Goal: Check status: Check status

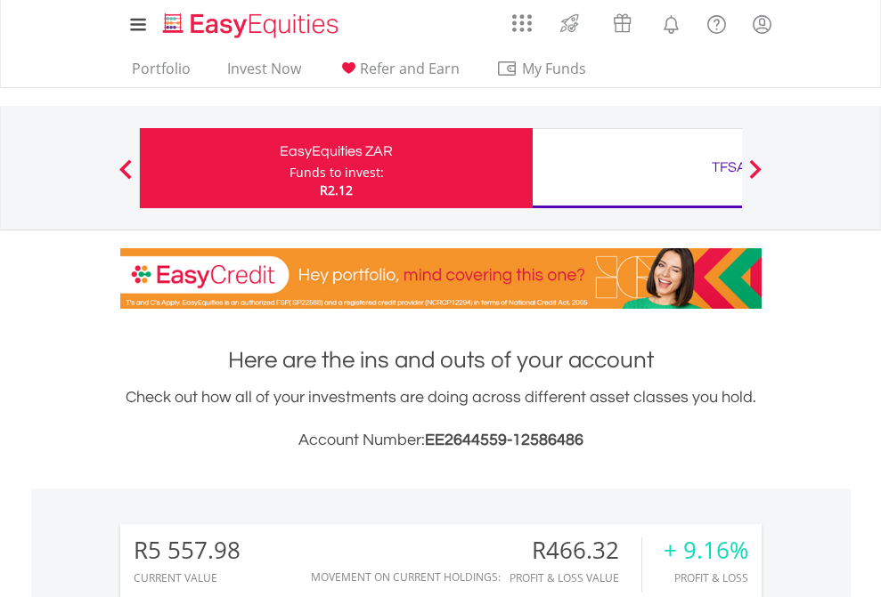
scroll to position [171, 280]
click at [289, 168] on div "Funds to invest:" at bounding box center [336, 173] width 94 height 18
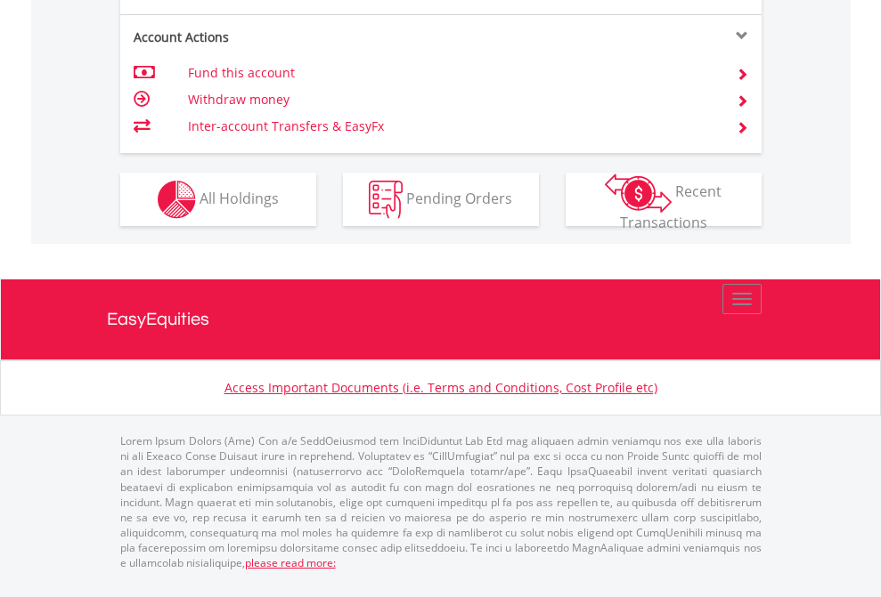
scroll to position [1742, 0]
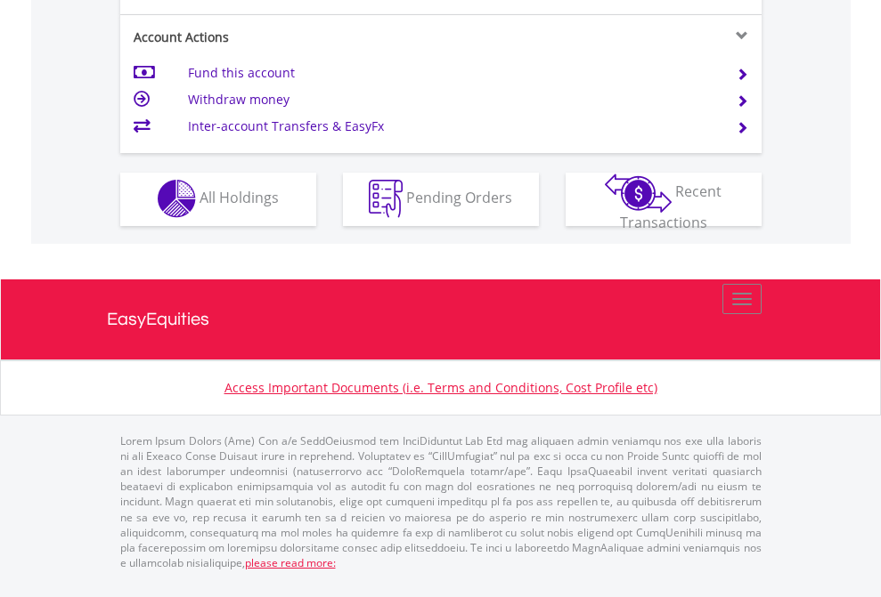
scroll to position [1665, 0]
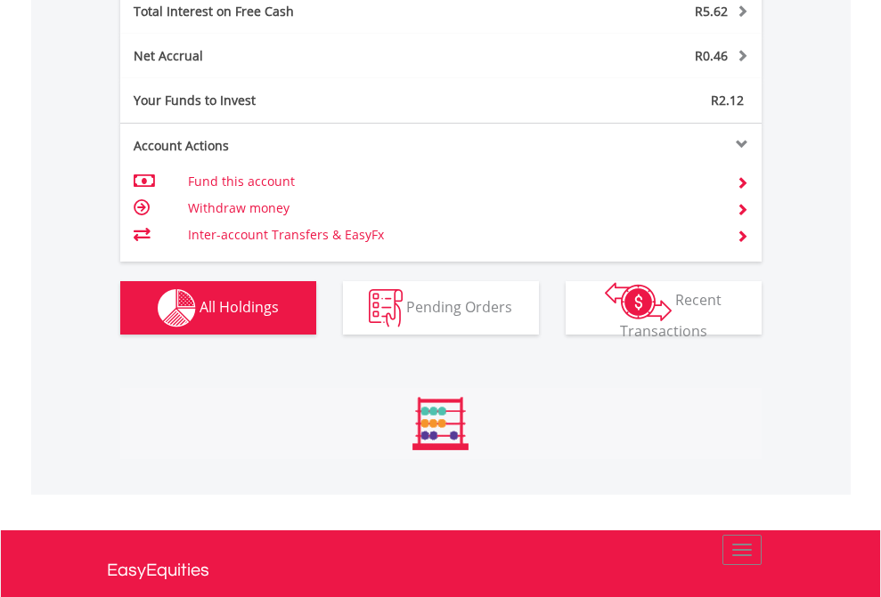
scroll to position [171, 280]
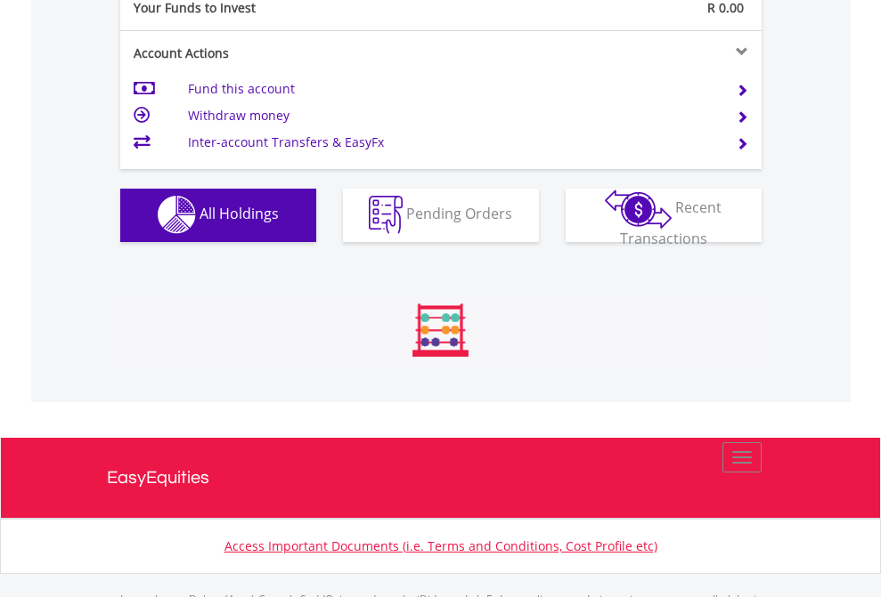
scroll to position [1763, 0]
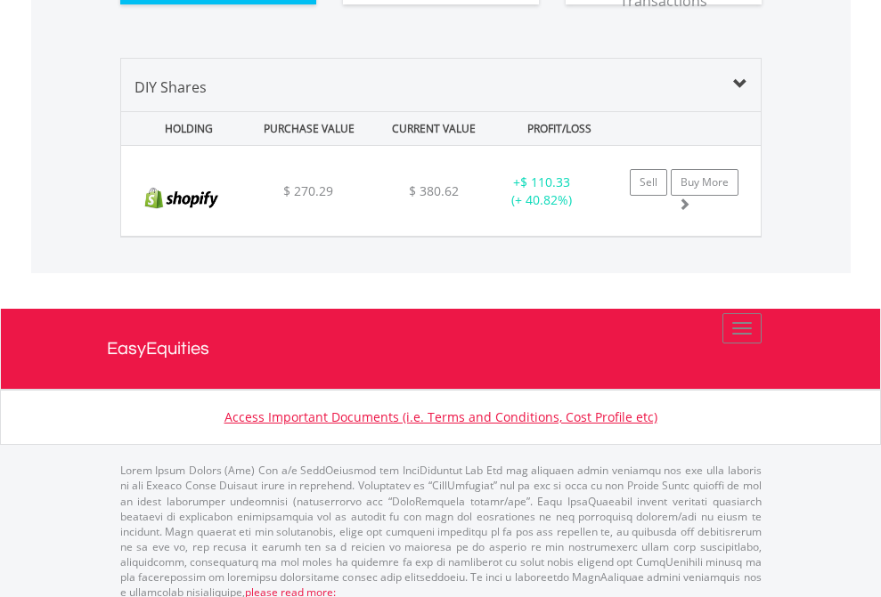
scroll to position [1980, 0]
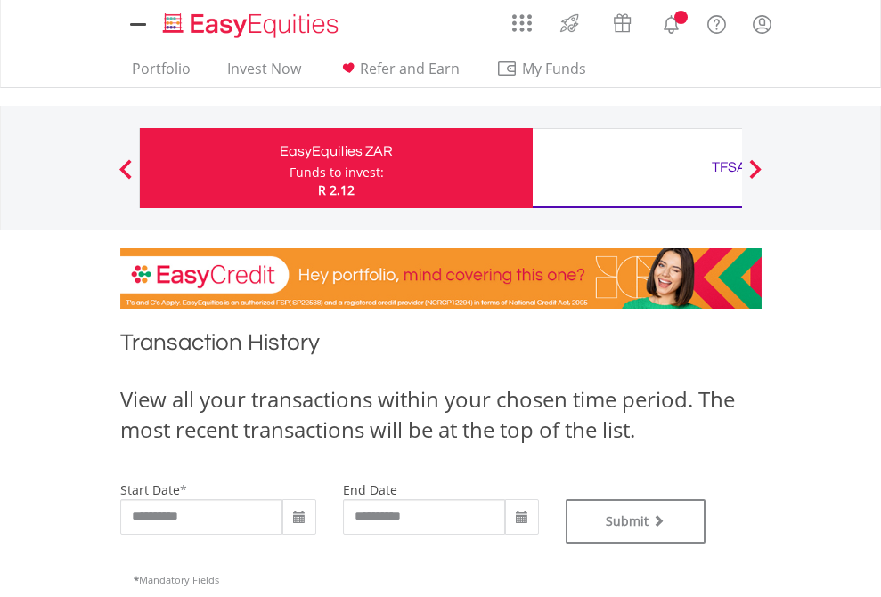
type input "**********"
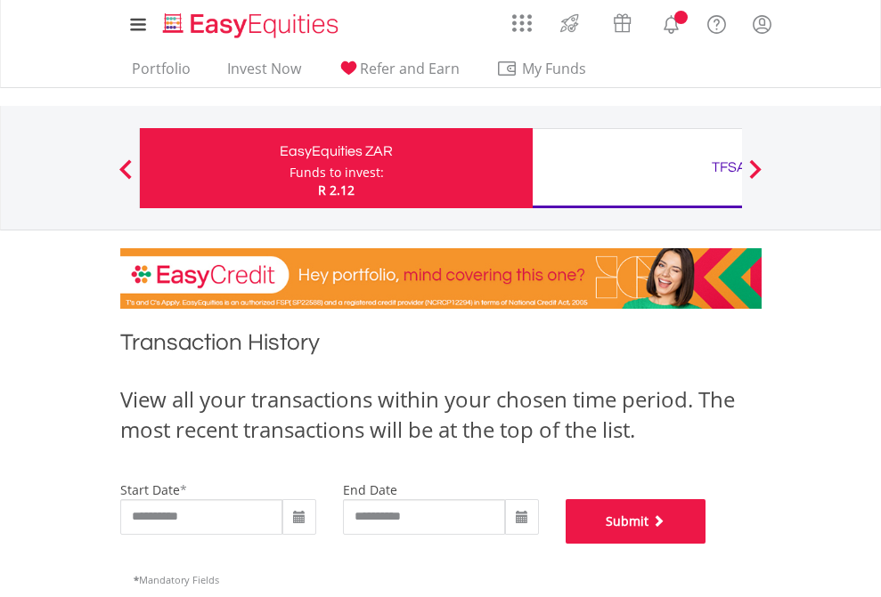
click at [706, 544] on button "Submit" at bounding box center [635, 521] width 141 height 45
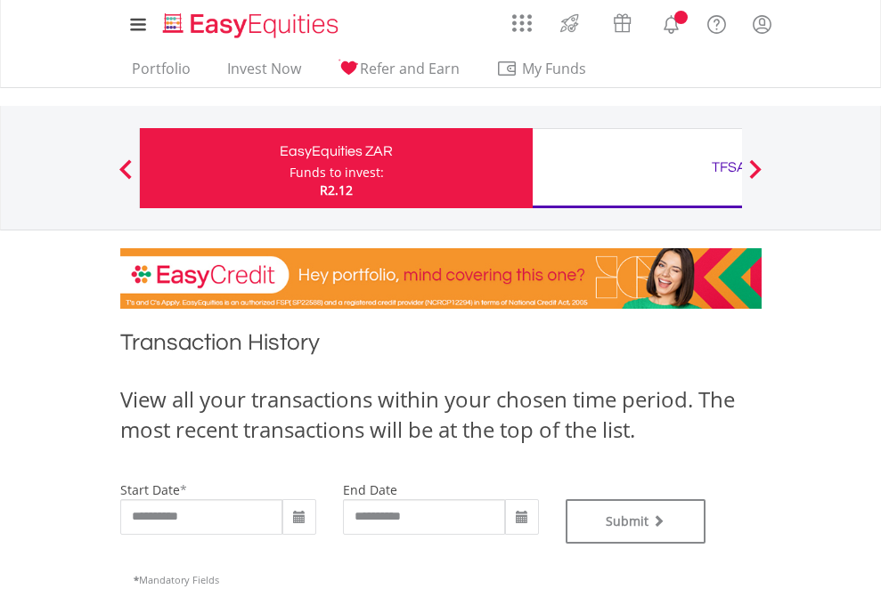
click at [637, 168] on div "TFSA" at bounding box center [728, 167] width 371 height 25
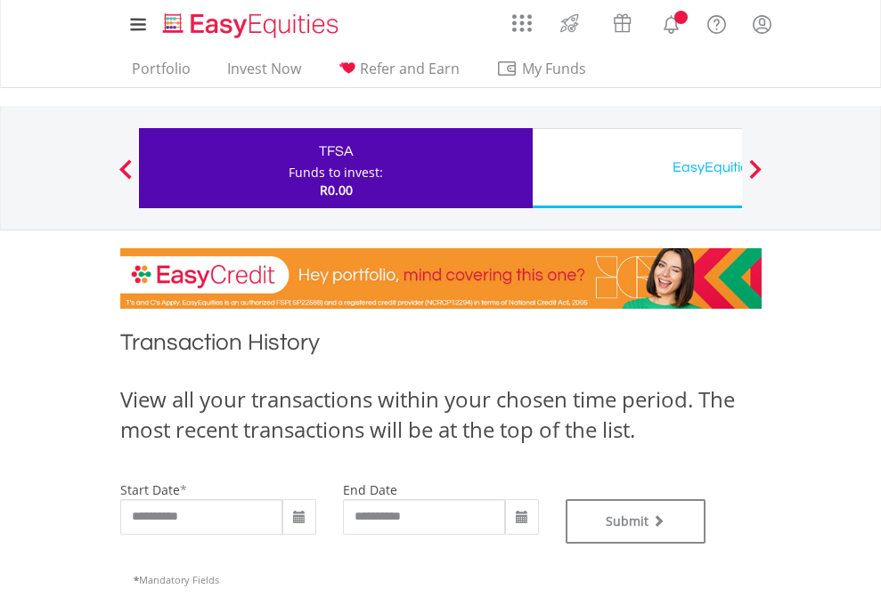
type input "**********"
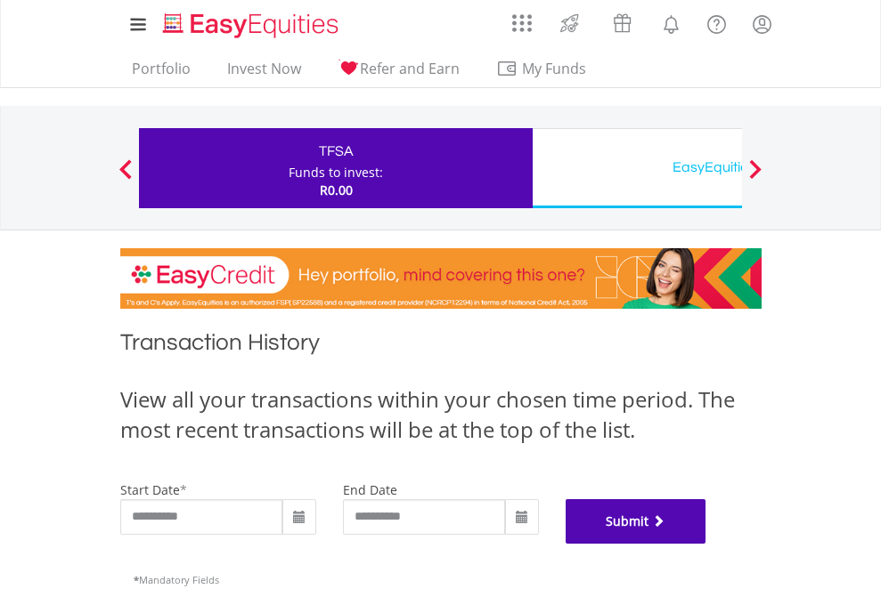
click at [706, 544] on button "Submit" at bounding box center [635, 521] width 141 height 45
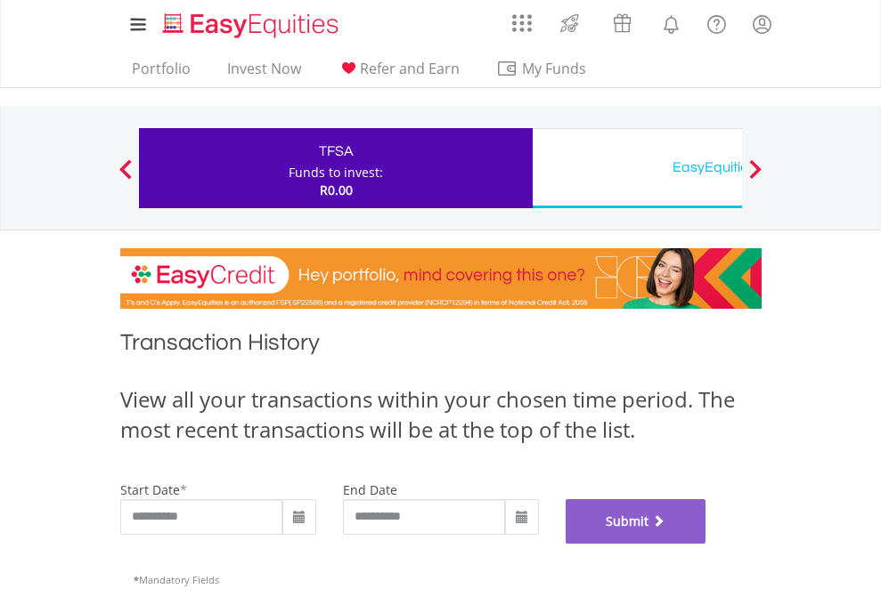
scroll to position [722, 0]
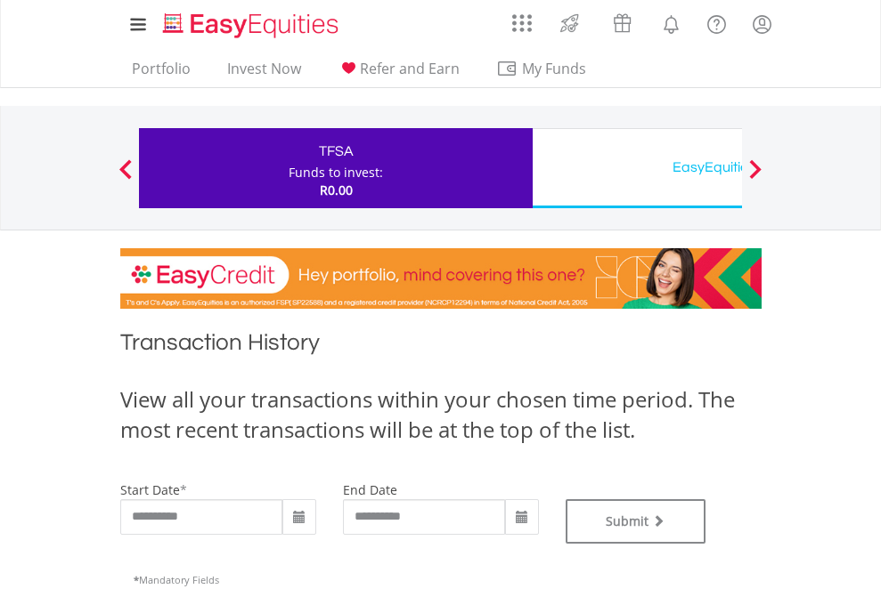
click at [637, 168] on div "EasyEquities USD" at bounding box center [728, 167] width 371 height 25
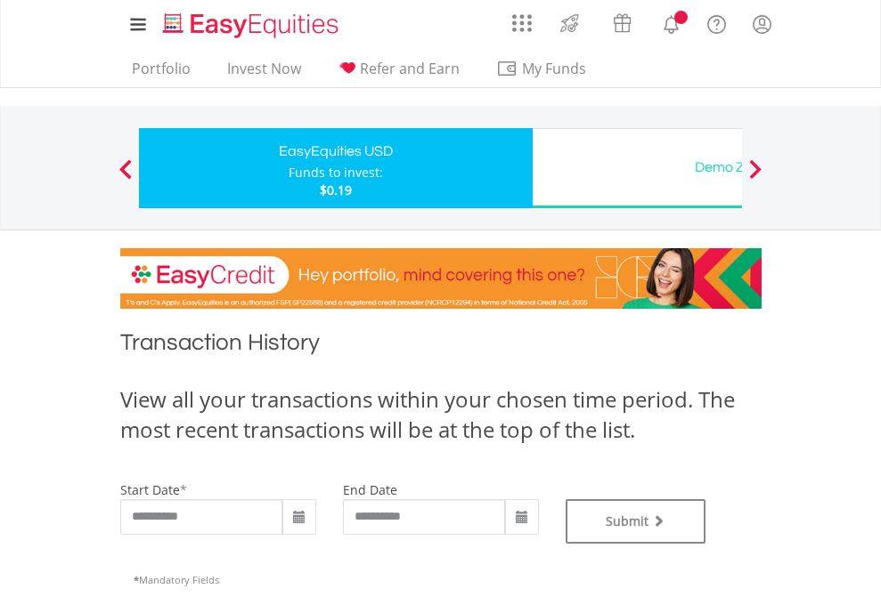
type input "**********"
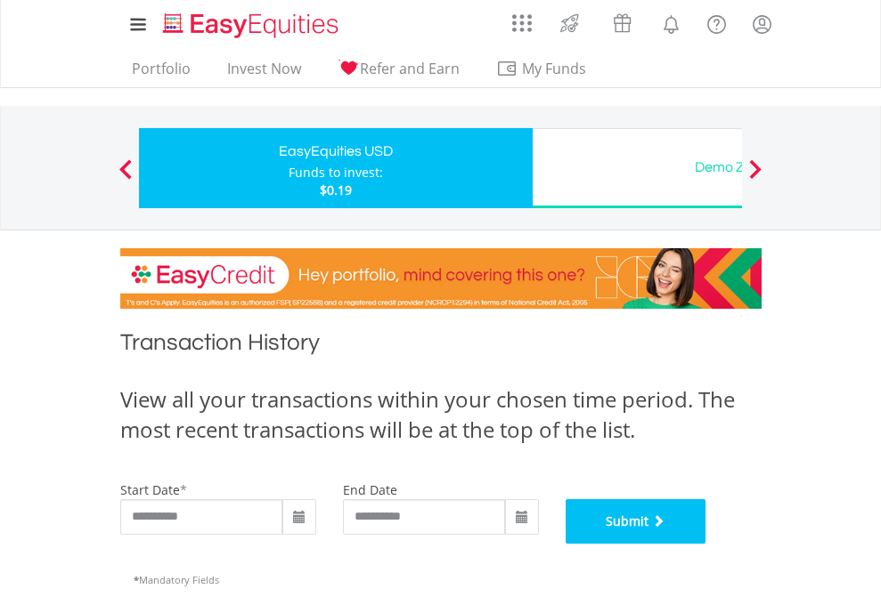
click at [706, 544] on button "Submit" at bounding box center [635, 521] width 141 height 45
